Goal: Task Accomplishment & Management: Complete application form

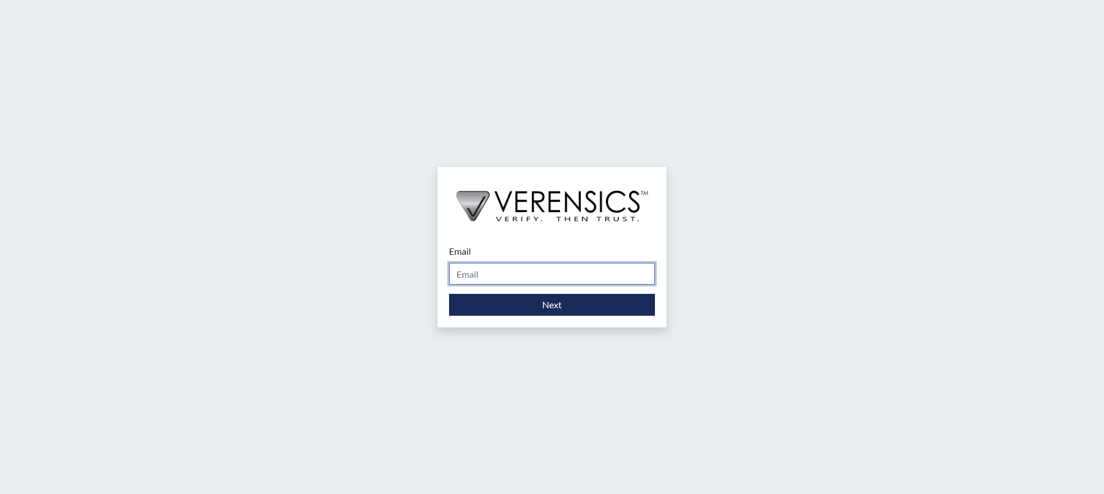
click at [468, 273] on input "Email" at bounding box center [552, 274] width 206 height 22
type input "[PERSON_NAME][EMAIL_ADDRESS][PERSON_NAME][DOMAIN_NAME]"
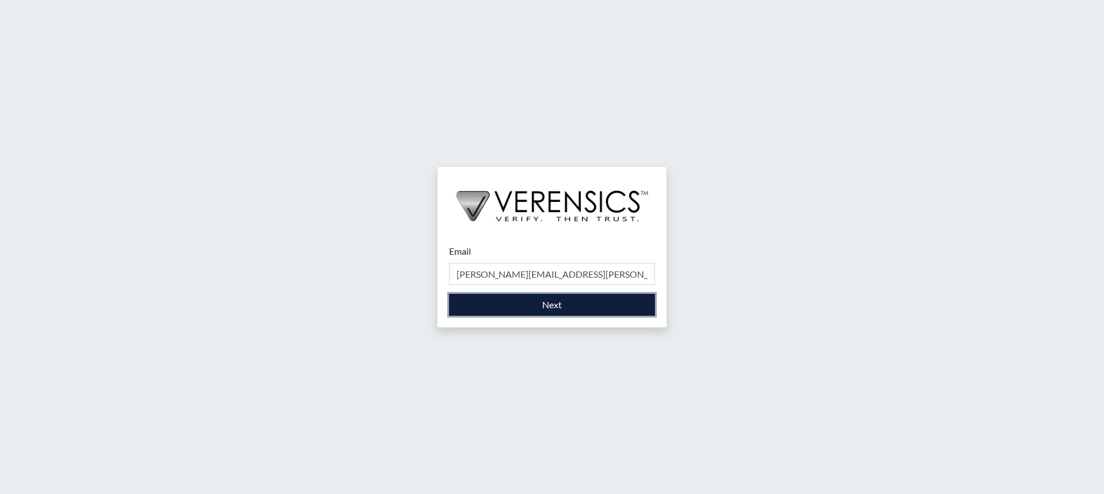
click at [529, 308] on button "Next" at bounding box center [552, 305] width 206 height 22
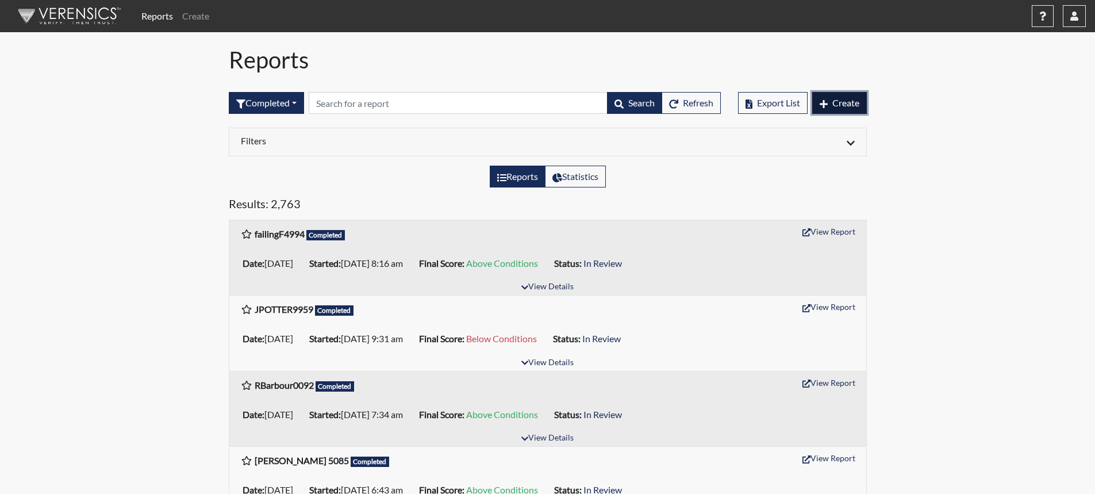
click at [854, 102] on span "Create" at bounding box center [845, 102] width 27 height 11
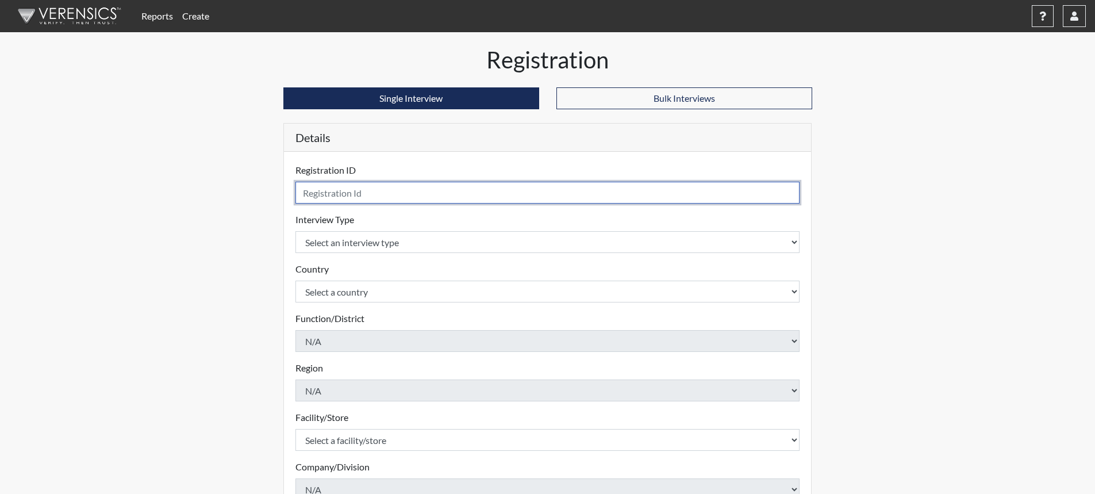
click at [635, 193] on input "text" at bounding box center [547, 193] width 505 height 22
type input "JPlummer7586"
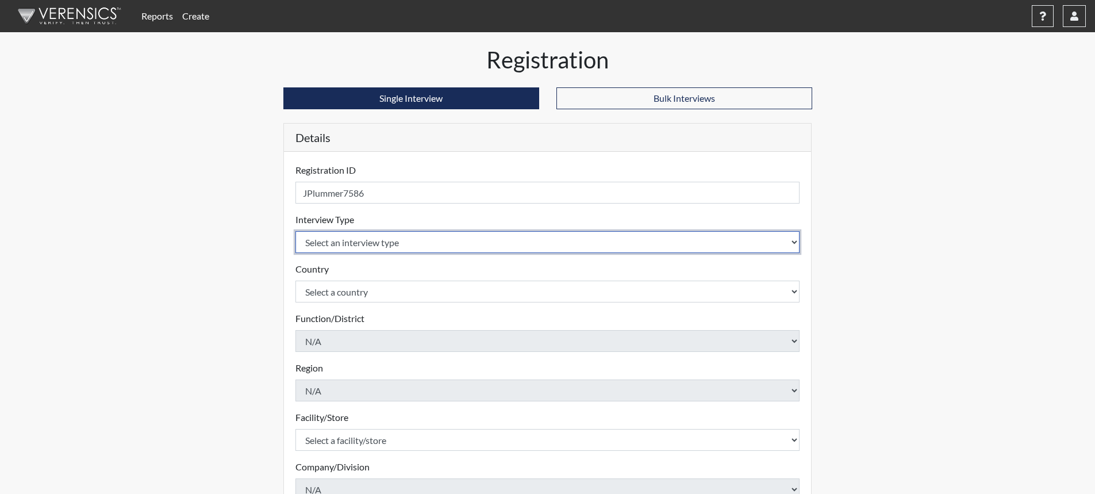
click at [790, 238] on select "Select an interview type Corrections Pre-Employment" at bounding box center [547, 242] width 505 height 22
select select "ff733e93-e1bf-11ea-9c9f-0eff0cf7eb8f"
click at [295, 231] on select "Select an interview type Corrections Pre-Employment" at bounding box center [547, 242] width 505 height 22
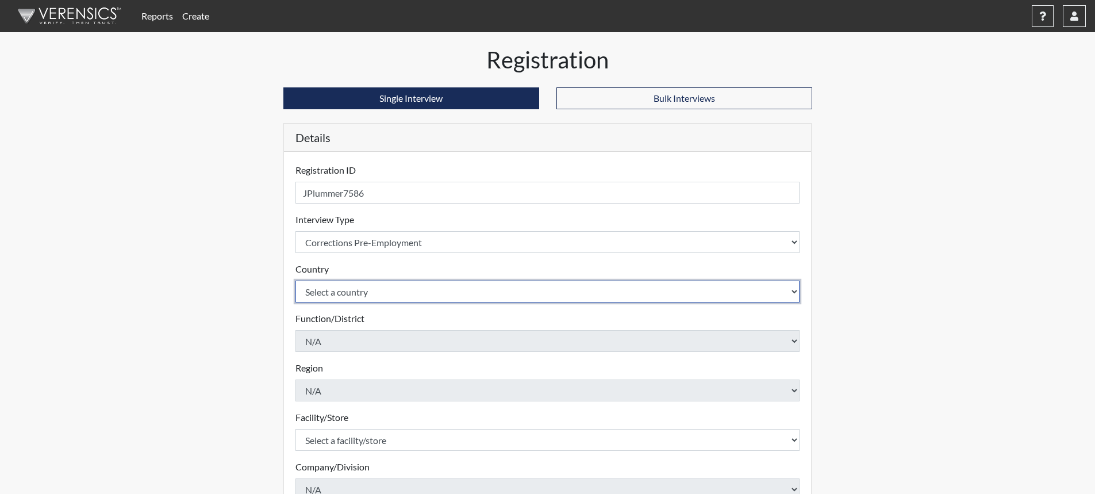
click at [444, 287] on select "Select a country [GEOGRAPHIC_DATA] [GEOGRAPHIC_DATA]" at bounding box center [547, 292] width 505 height 22
select select "united-states-of-[GEOGRAPHIC_DATA]"
click at [295, 281] on select "Select a country [GEOGRAPHIC_DATA] [GEOGRAPHIC_DATA]" at bounding box center [547, 292] width 505 height 22
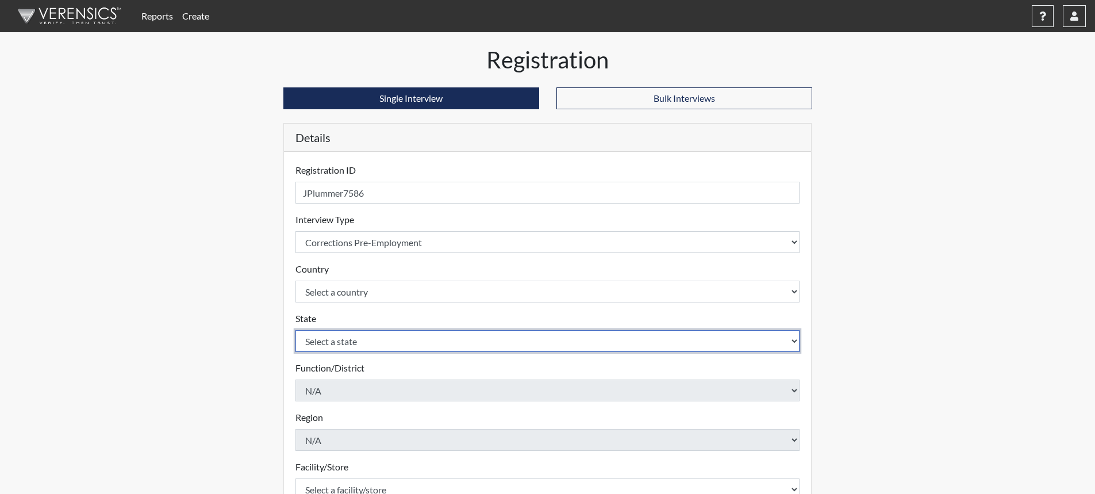
click at [402, 341] on select "Select a state [US_STATE] [US_STATE] [US_STATE] [US_STATE] [US_STATE] [US_STATE…" at bounding box center [547, 341] width 505 height 22
select select "SC"
click at [295, 330] on select "Select a state [US_STATE] [US_STATE] [US_STATE] [US_STATE] [US_STATE] [US_STATE…" at bounding box center [547, 341] width 505 height 22
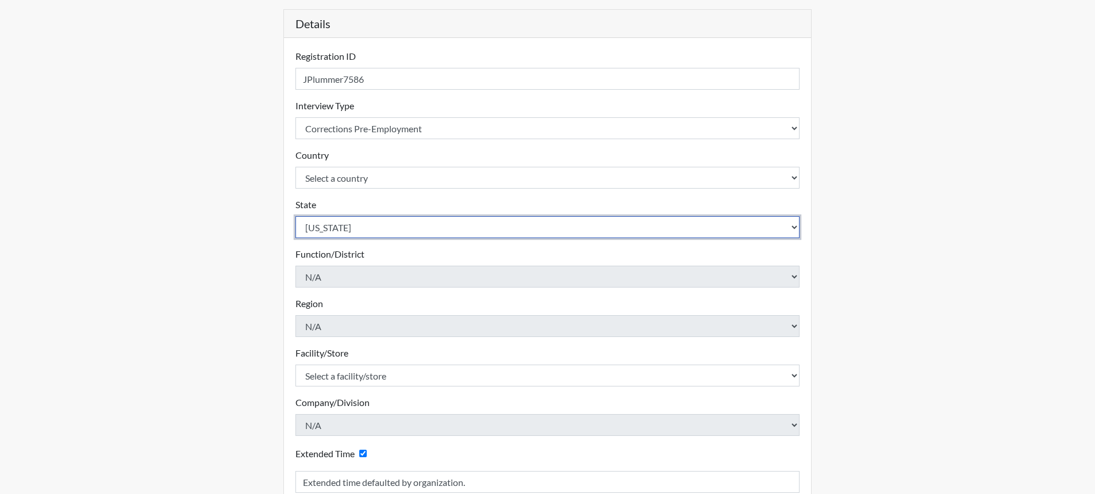
scroll to position [115, 0]
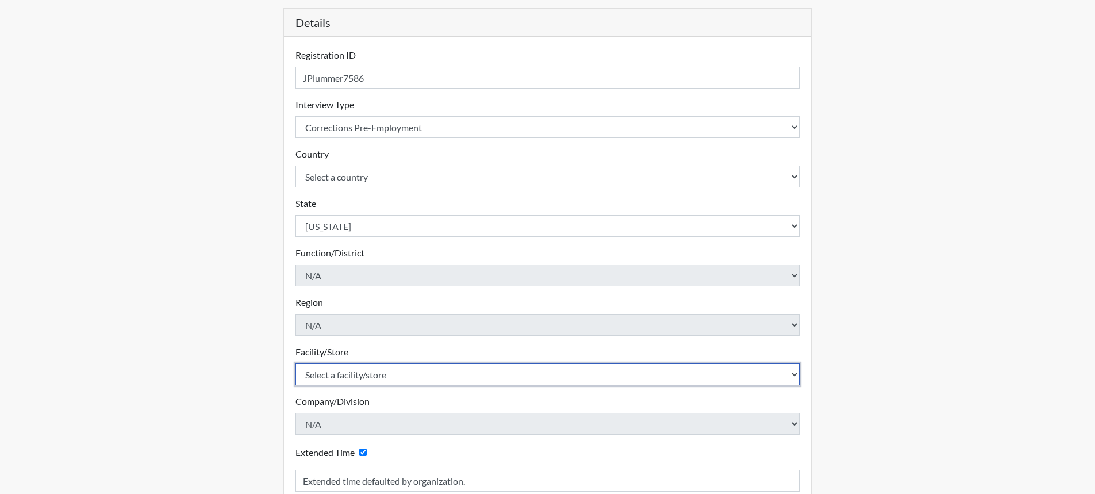
click at [417, 377] on select "Select a facility/store [GEOGRAPHIC_DATA] CI Broad River CI [PERSON_NAME] CI Di…" at bounding box center [547, 374] width 505 height 22
select select "0d391a50-d13c-4c4c-9d7e-c8b7519baf63"
click at [295, 363] on select "Select a facility/store [GEOGRAPHIC_DATA] CI Broad River CI [PERSON_NAME] CI Di…" at bounding box center [547, 374] width 505 height 22
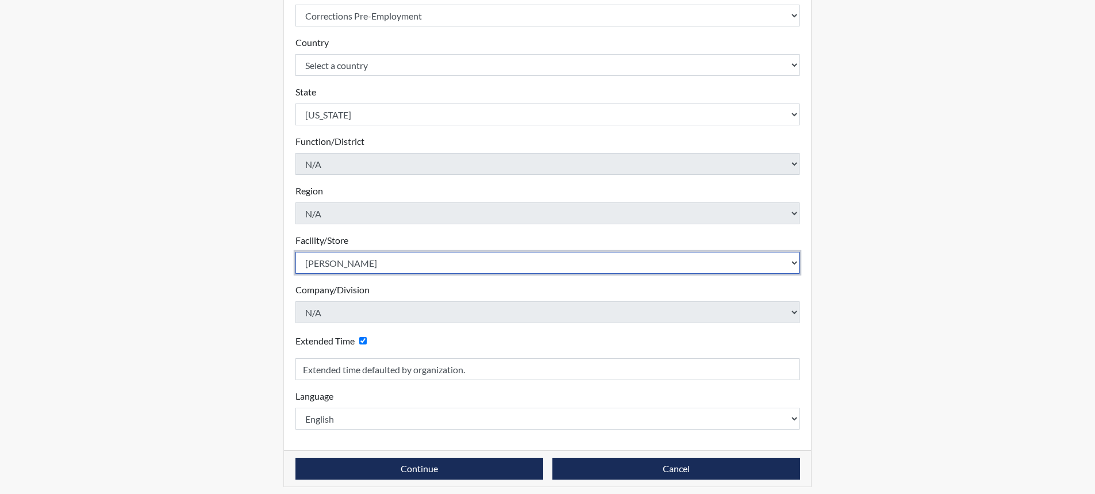
scroll to position [233, 0]
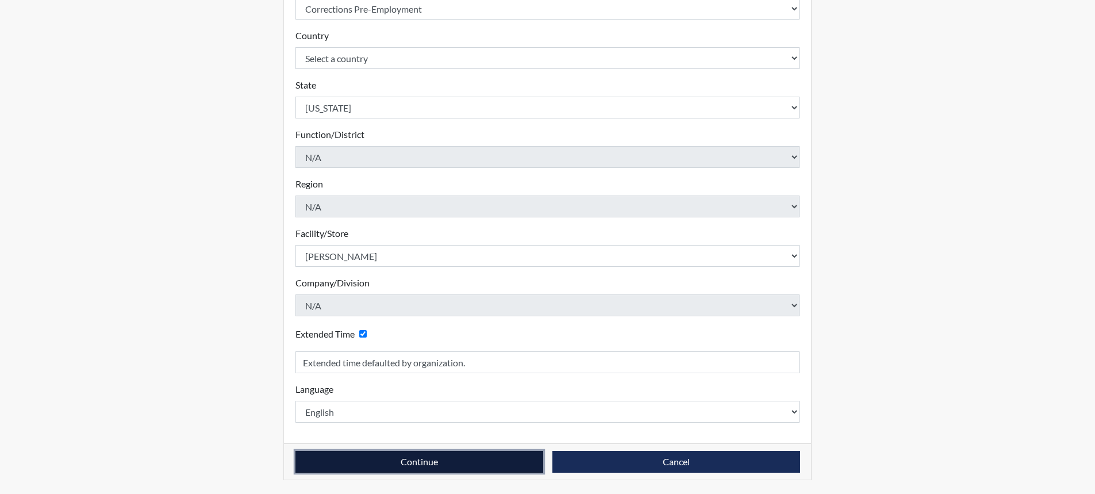
click at [434, 460] on button "Continue" at bounding box center [419, 462] width 248 height 22
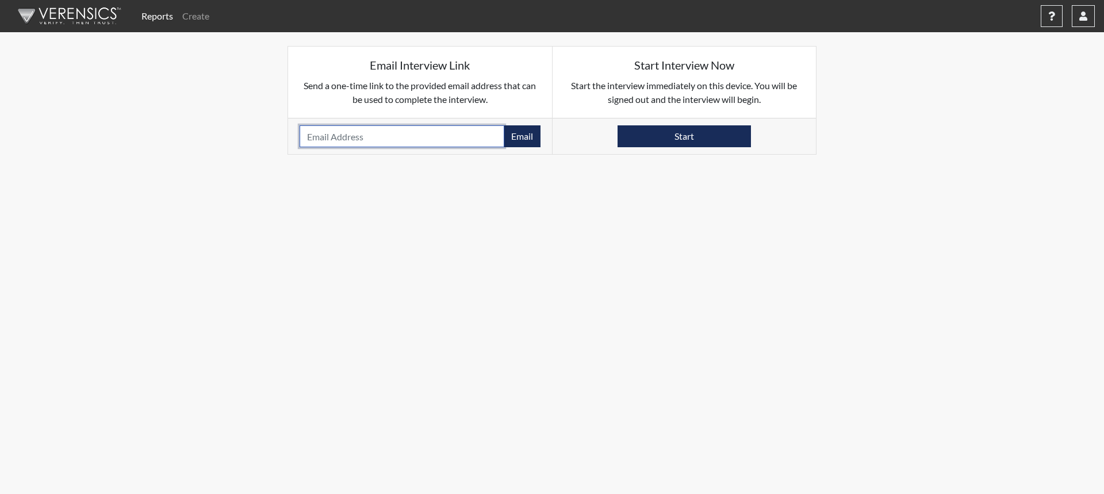
click at [392, 136] on input "email" at bounding box center [402, 136] width 205 height 22
type input "[EMAIL_ADDRESS][DOMAIN_NAME]"
click at [532, 133] on button "Email" at bounding box center [522, 136] width 37 height 22
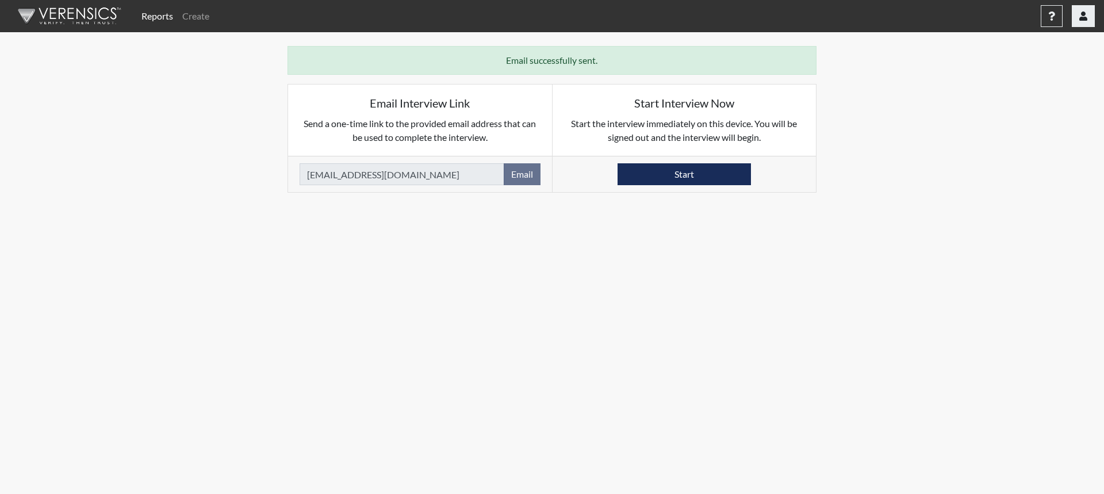
click at [1090, 14] on button "button" at bounding box center [1083, 16] width 23 height 22
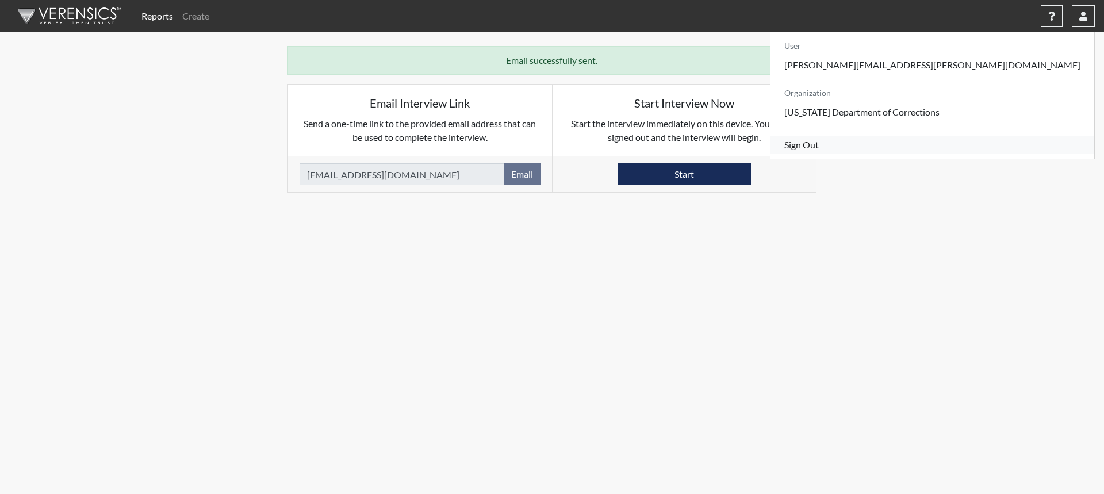
click at [992, 154] on link "Sign Out" at bounding box center [932, 145] width 324 height 18
